Goal: Check status: Check status

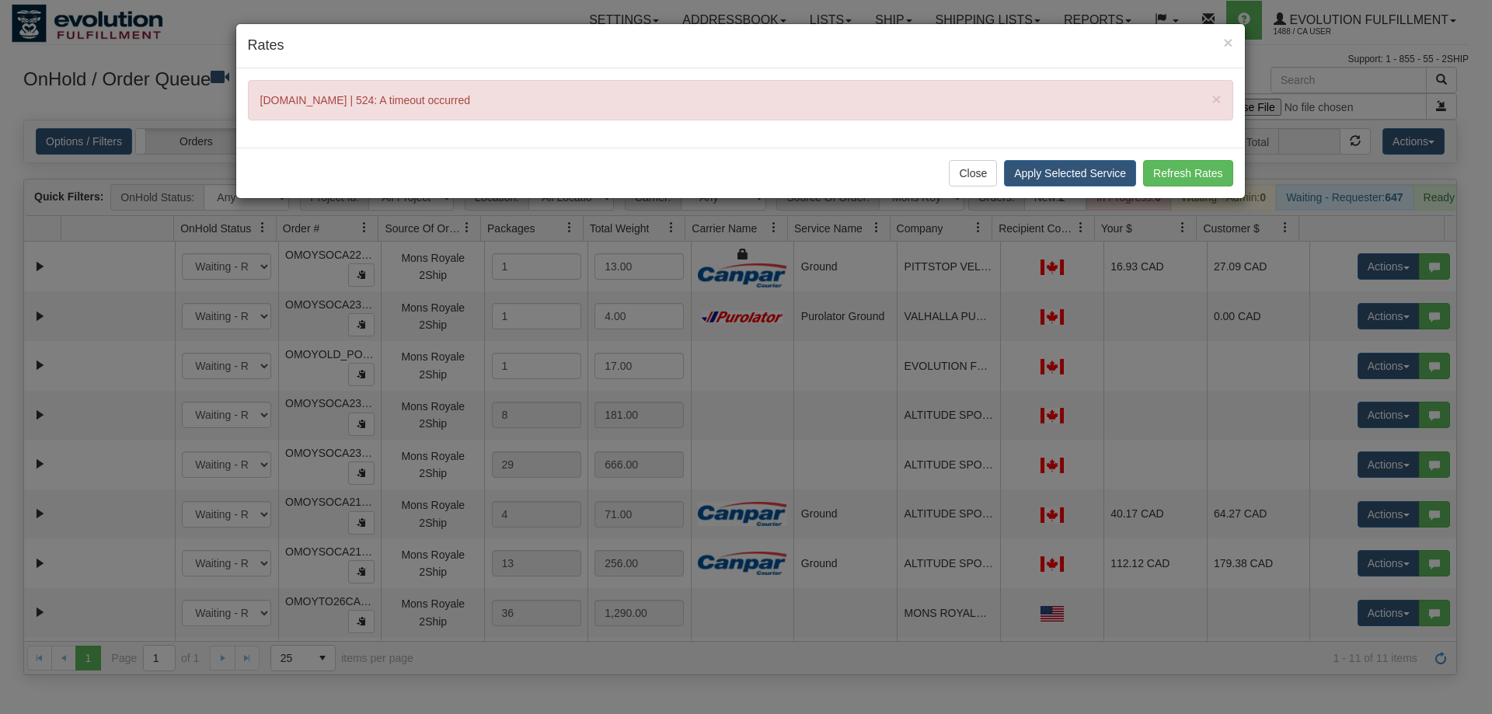
select select "Mons Royale 2Ship"
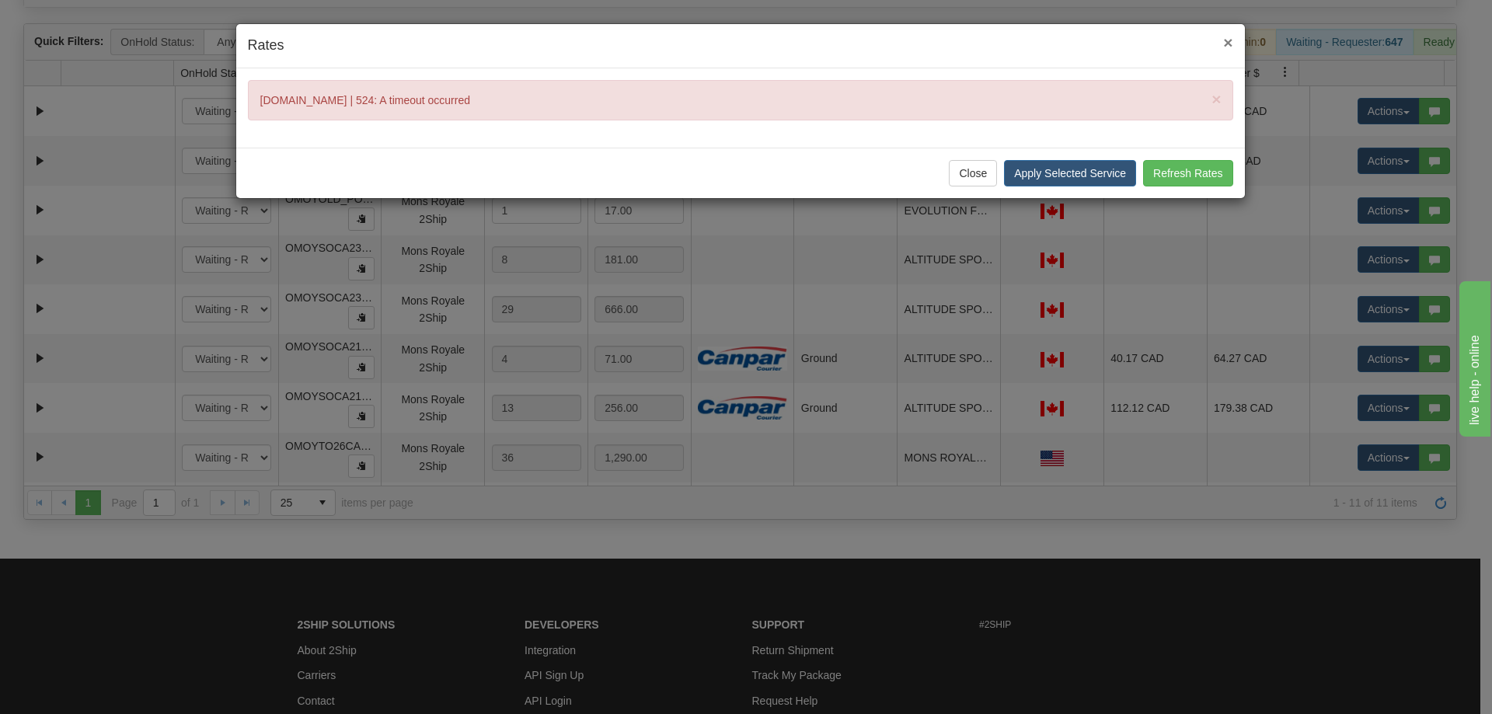
scroll to position [162, 0]
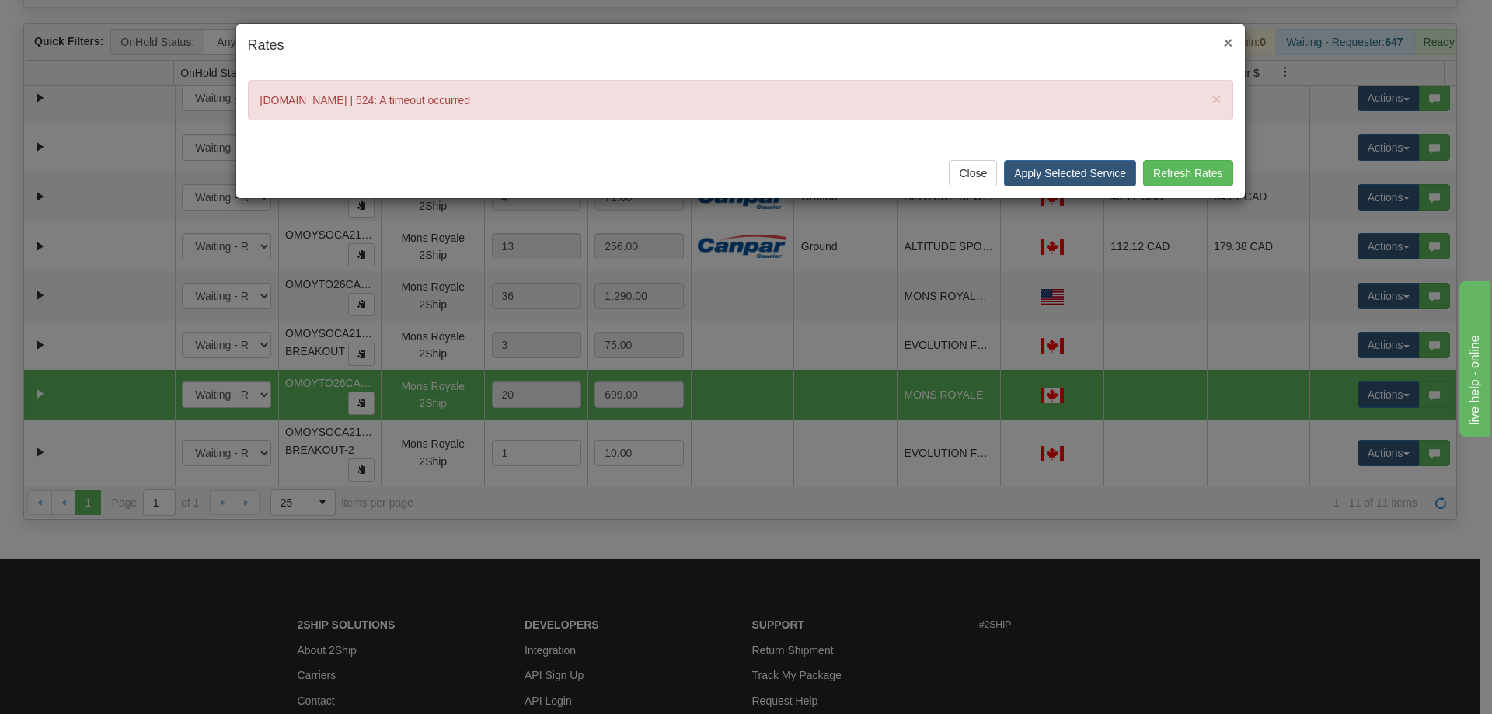
click at [1225, 41] on span "×" at bounding box center [1227, 42] width 9 height 18
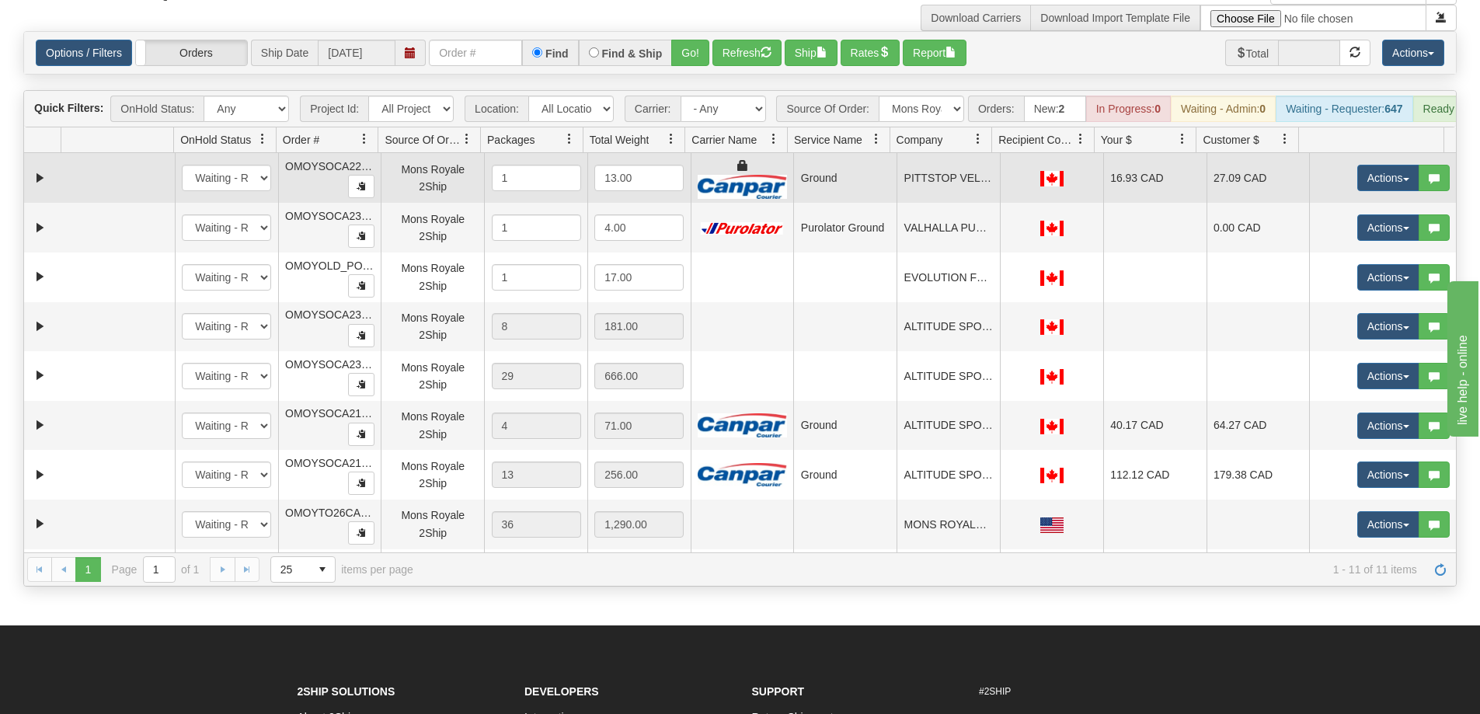
scroll to position [0, 0]
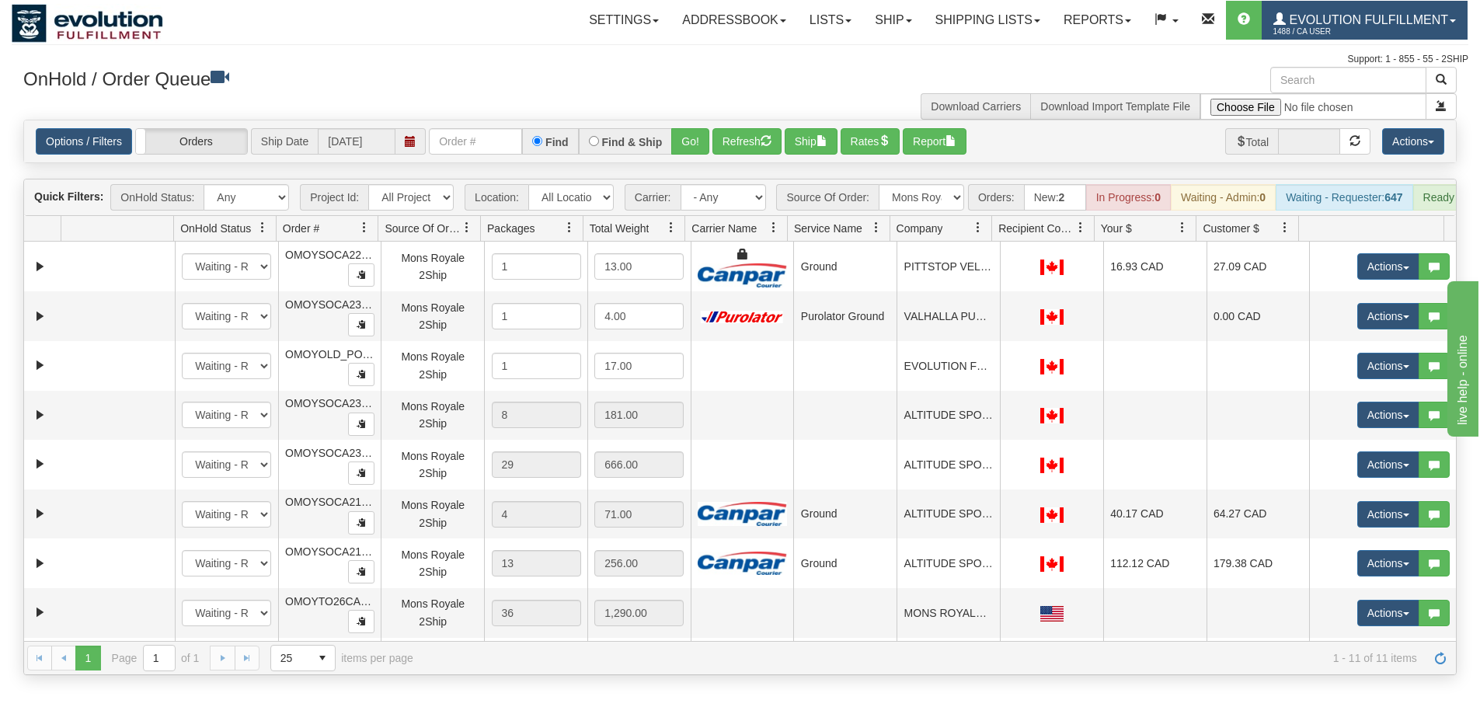
click at [1330, 10] on link "Evolution Fulfillment 1488 / CA User" at bounding box center [1365, 20] width 206 height 39
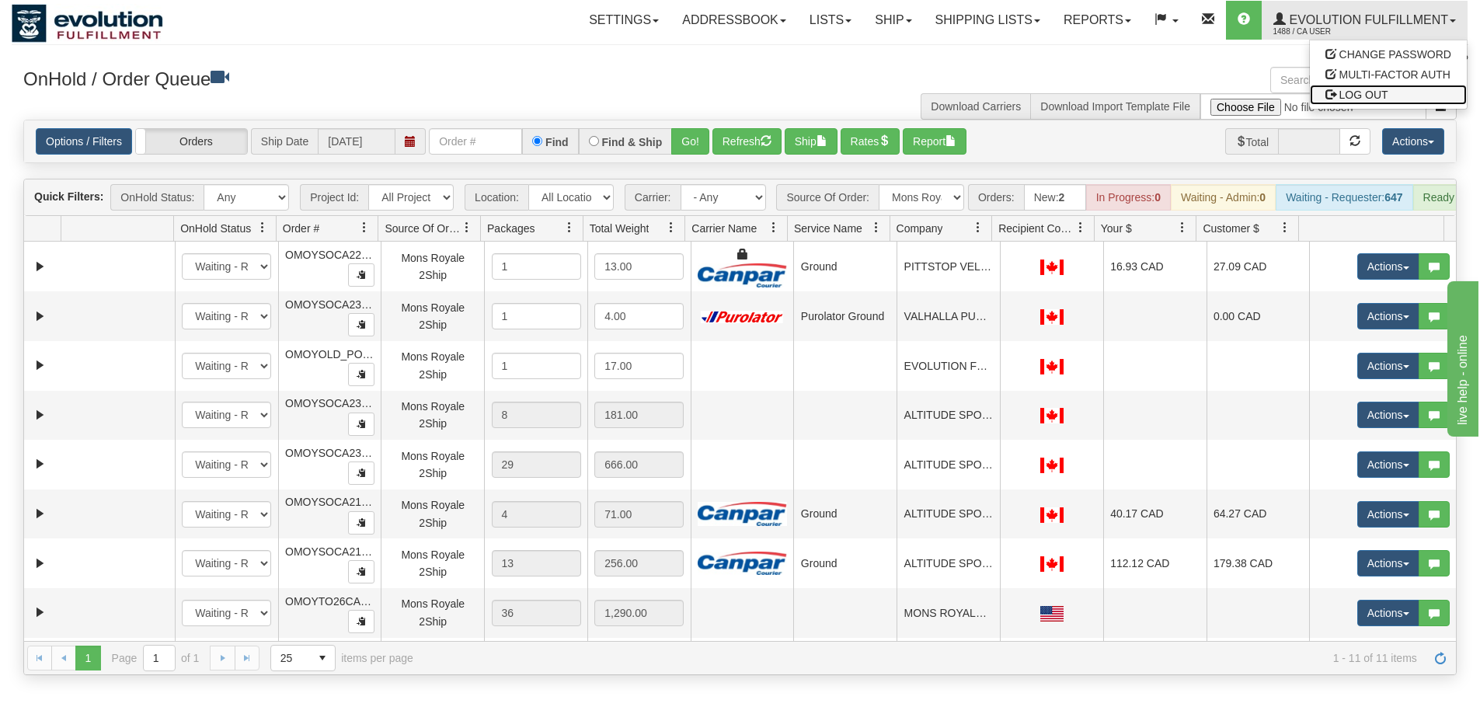
click at [1358, 92] on span "LOG OUT" at bounding box center [1364, 95] width 49 height 12
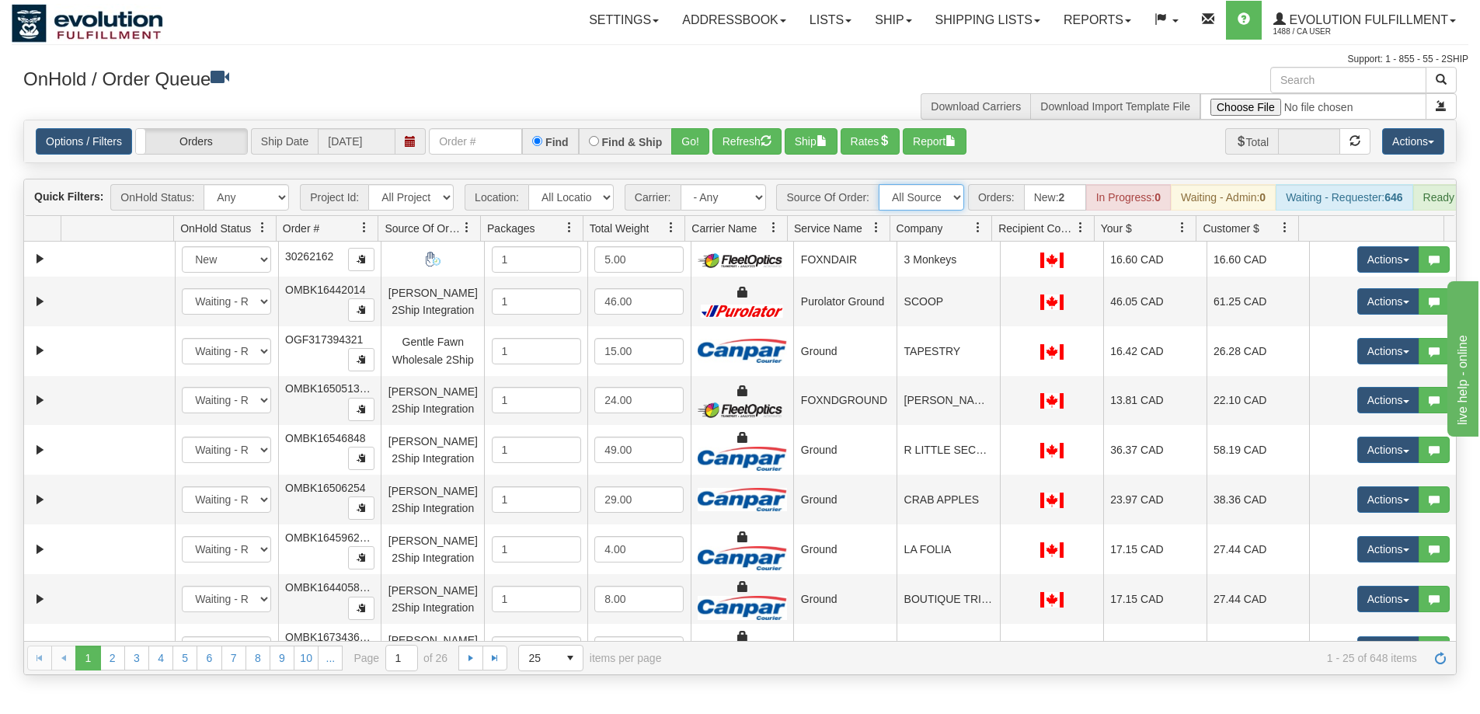
click at [922, 207] on select "All Sources AirBlaster 2Ship Integration Ambler Apparel 2Ship Integration BC [M…" at bounding box center [921, 197] width 85 height 26
select select "[PERSON_NAME] 2Ship Integration"
click at [879, 184] on select "All Sources AirBlaster 2Ship Integration Ambler Apparel 2Ship Integration BC [M…" at bounding box center [921, 197] width 85 height 26
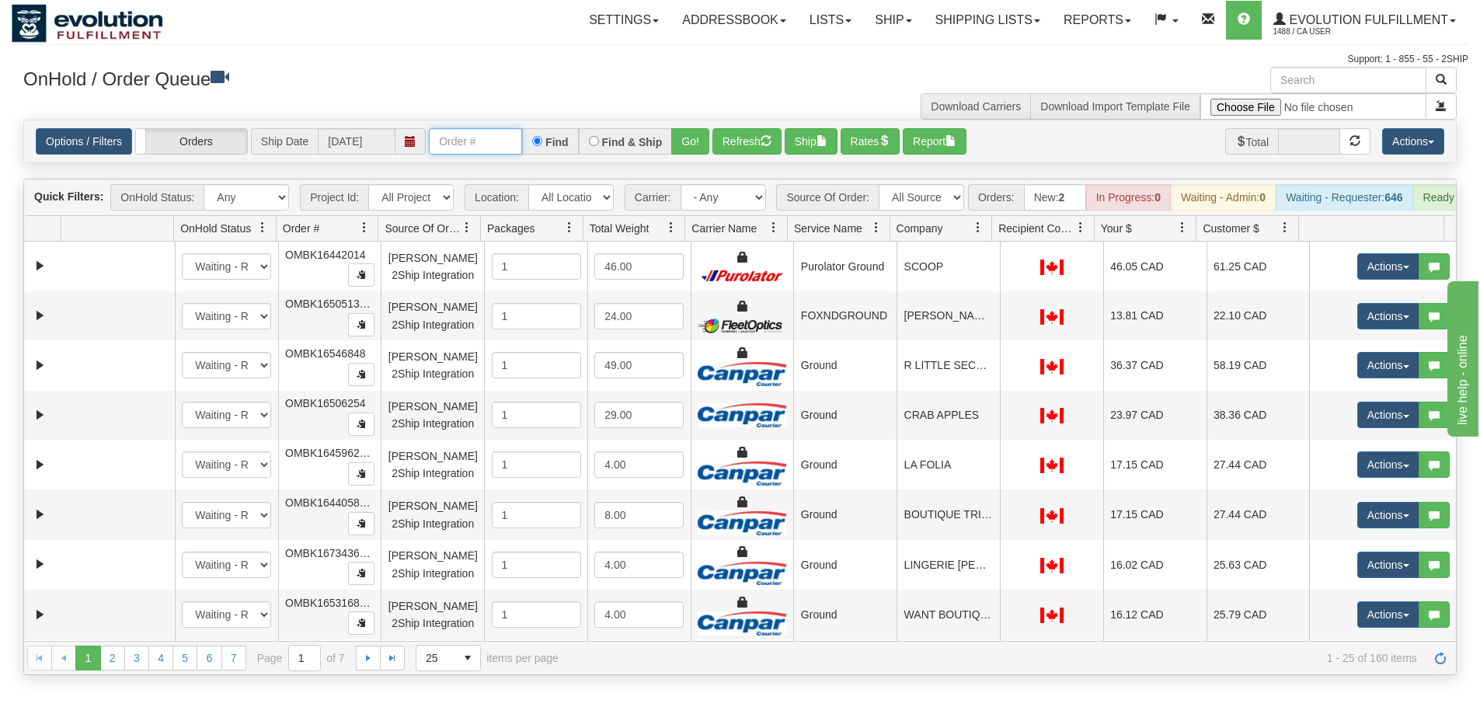
drag, startPoint x: 502, startPoint y: 149, endPoint x: 531, endPoint y: 148, distance: 28.8
click at [502, 149] on input "text" at bounding box center [475, 141] width 93 height 26
paste input "18268624"
type input "18268624"
click at [692, 131] on button "Go!" at bounding box center [690, 141] width 38 height 26
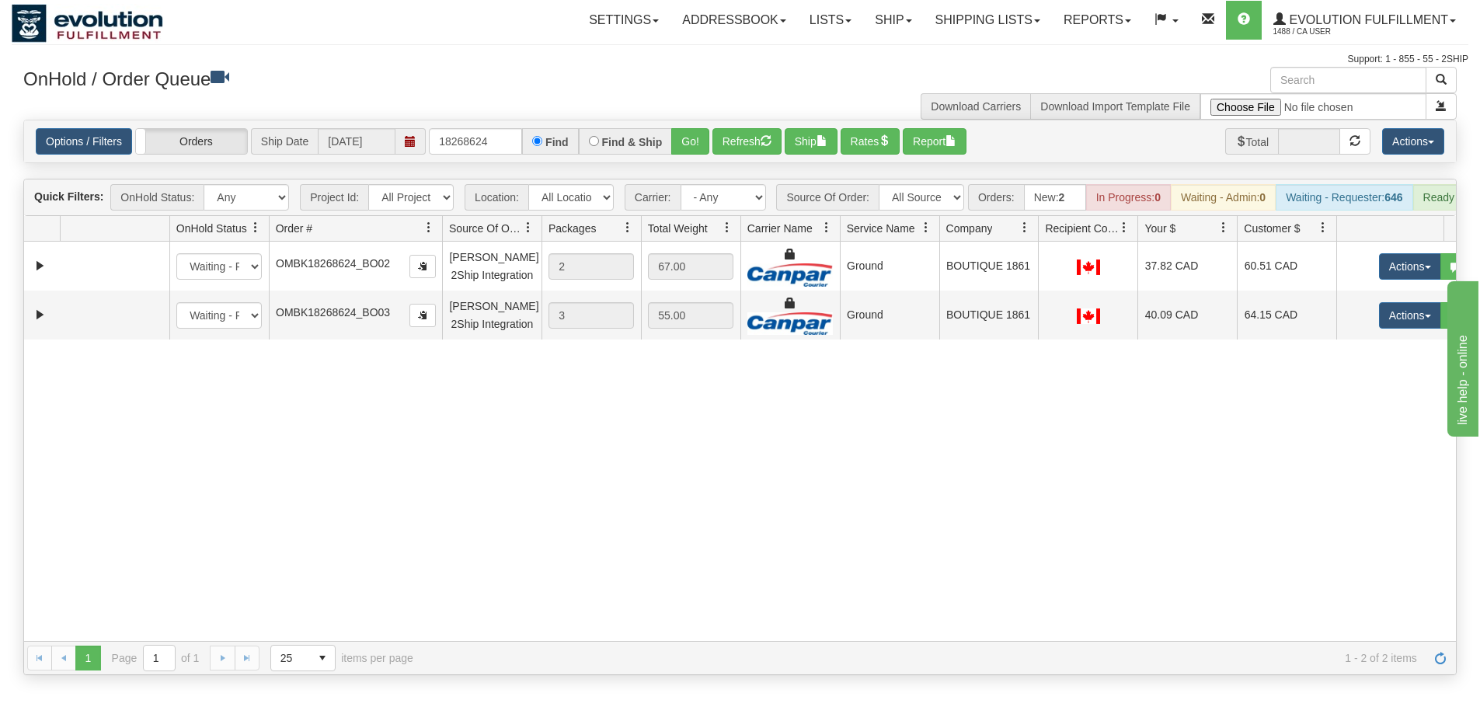
drag, startPoint x: 379, startPoint y: 236, endPoint x: 415, endPoint y: 246, distance: 36.9
click at [415, 241] on div "Id Location Request Id Reply Id OnHold Status Order # Source Of Order Packages …" at bounding box center [734, 228] width 1421 height 25
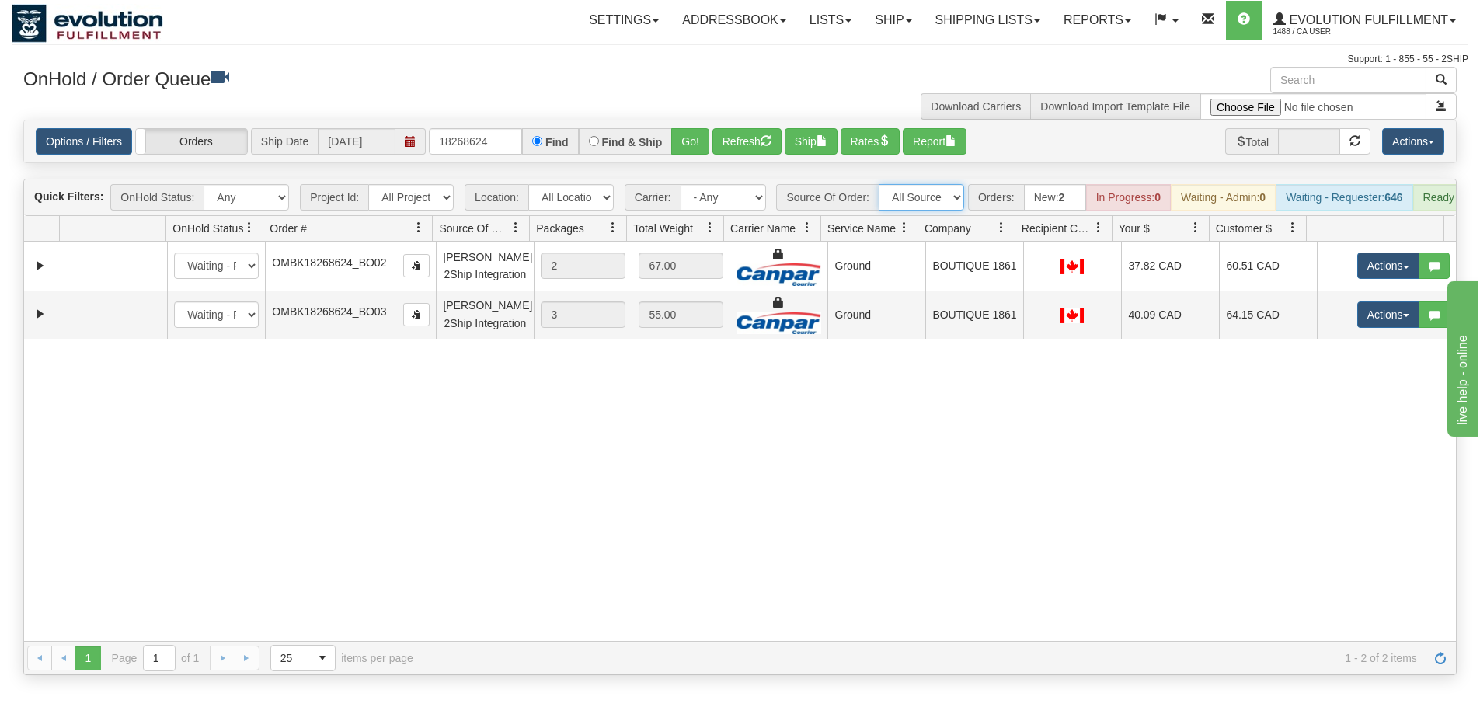
click at [909, 194] on select "All Sources AirBlaster 2Ship Integration Ambler Apparel 2Ship Integration BC [M…" at bounding box center [921, 197] width 85 height 26
select select "grid toolbar"
click at [879, 184] on select "All Sources AirBlaster 2Ship Integration Ambler Apparel 2Ship Integration BC [M…" at bounding box center [921, 197] width 85 height 26
click at [735, 147] on button "Refresh" at bounding box center [747, 141] width 69 height 26
